Goal: Browse casually

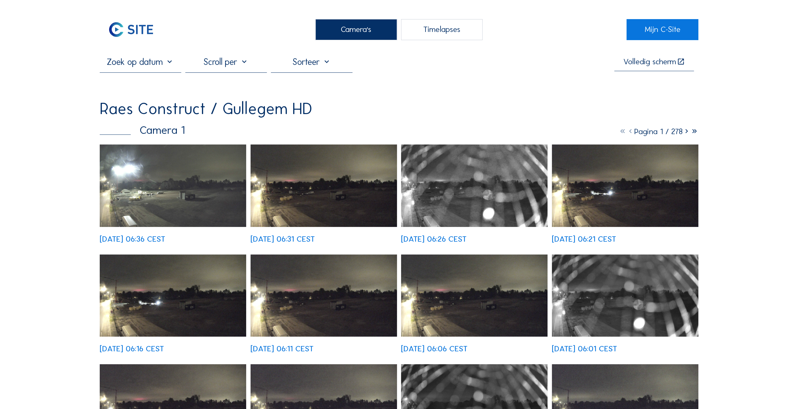
click at [170, 204] on img at bounding box center [173, 186] width 146 height 82
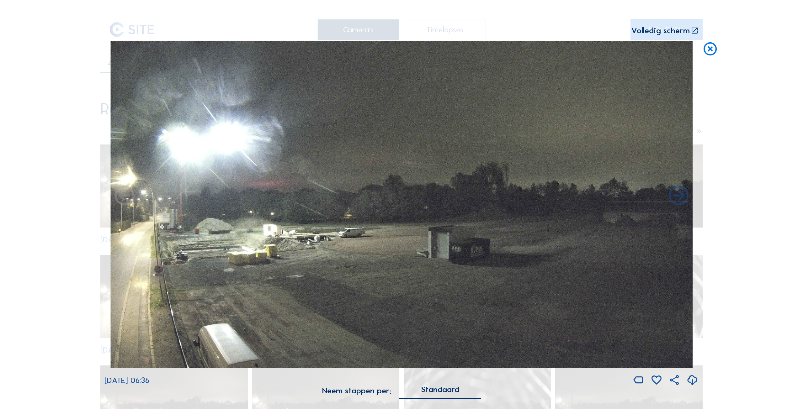
click at [710, 50] on icon at bounding box center [710, 49] width 16 height 17
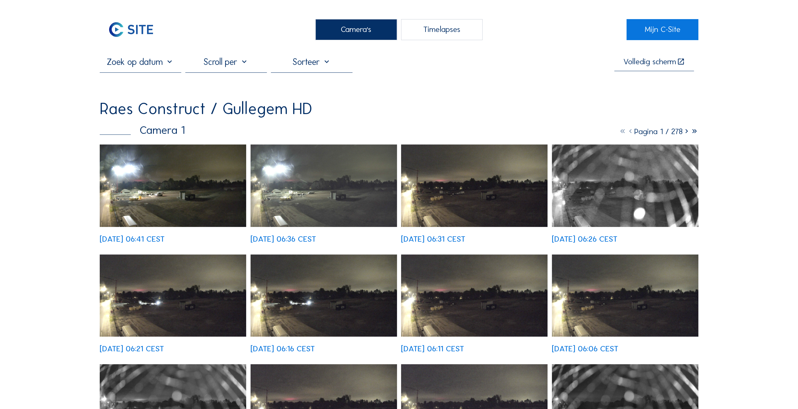
click at [161, 197] on img at bounding box center [173, 186] width 146 height 82
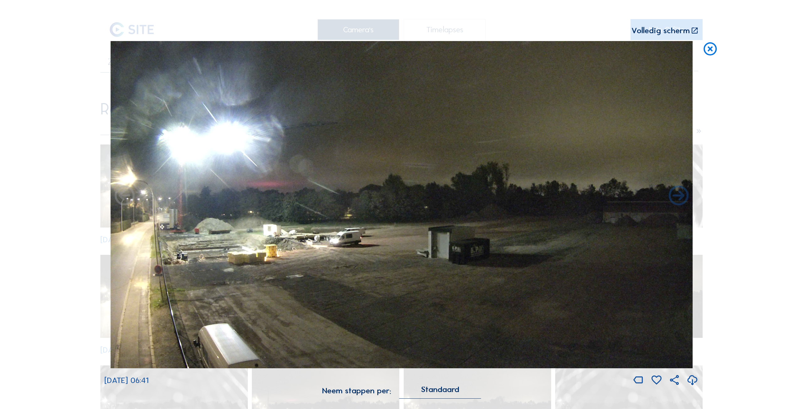
click at [712, 47] on icon at bounding box center [710, 49] width 16 height 17
